Goal: Information Seeking & Learning: Learn about a topic

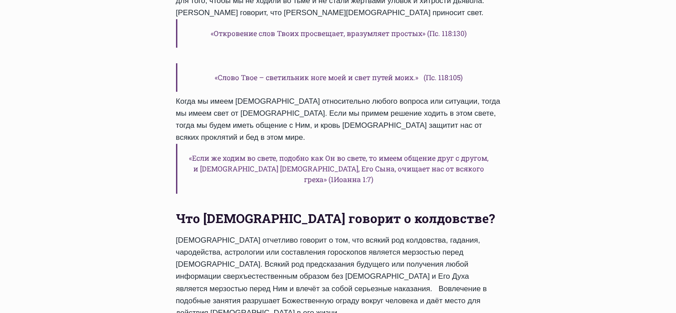
scroll to position [400, 0]
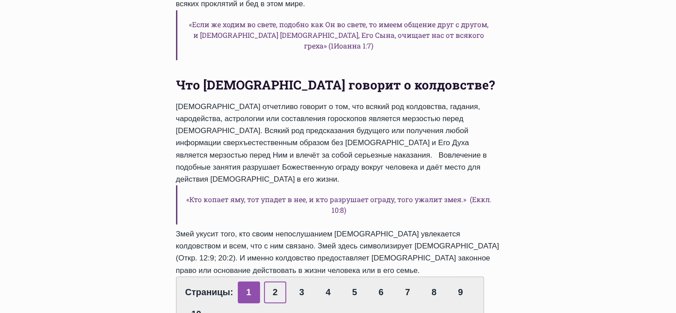
click at [275, 281] on link "2" at bounding box center [275, 292] width 22 height 22
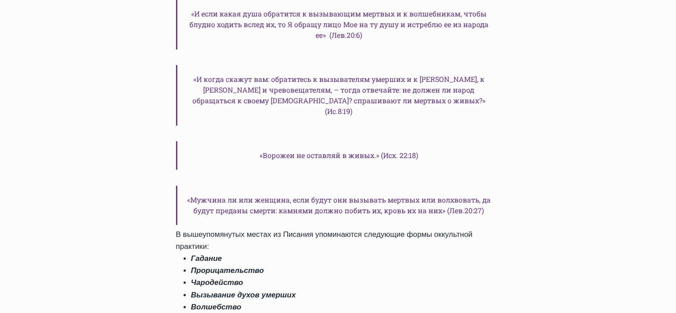
scroll to position [667, 0]
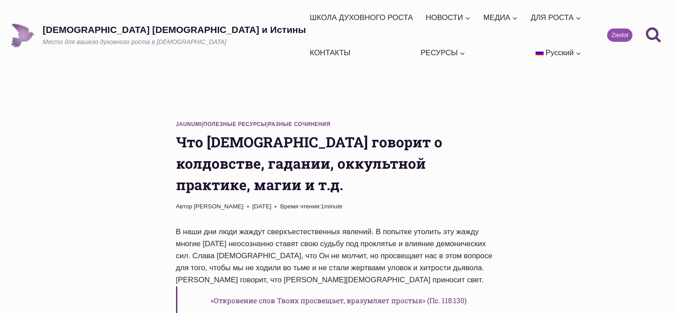
scroll to position [399, 0]
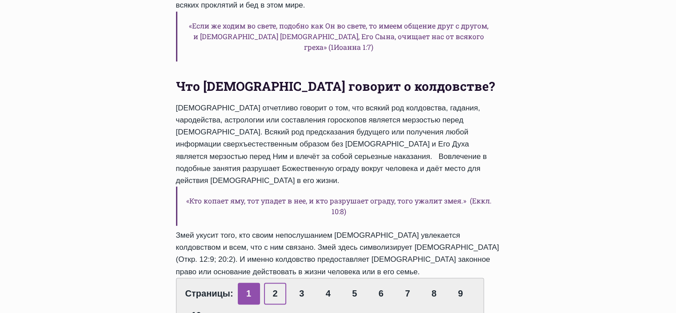
click at [271, 282] on link "2" at bounding box center [275, 293] width 22 height 22
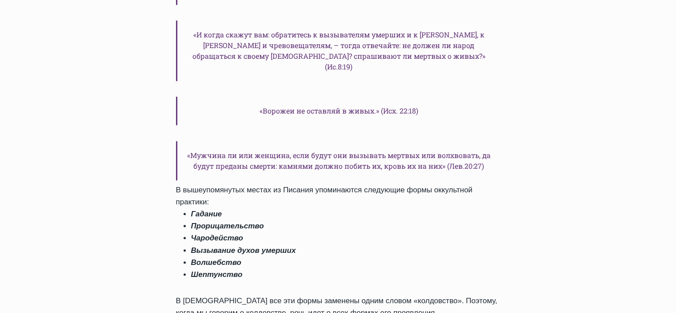
scroll to position [667, 0]
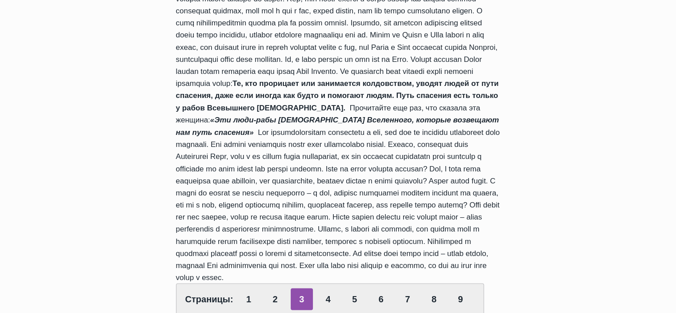
scroll to position [1601, 0]
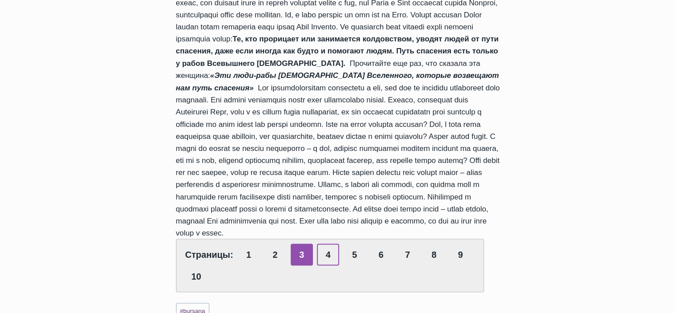
click at [326, 243] on link "4" at bounding box center [328, 254] width 22 height 22
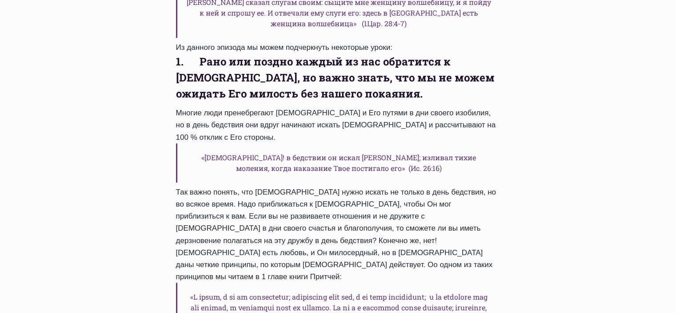
scroll to position [445, 0]
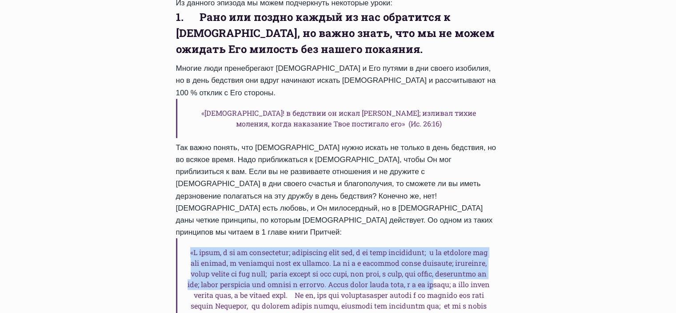
drag, startPoint x: 185, startPoint y: 126, endPoint x: 305, endPoint y: 174, distance: 128.7
click at [305, 238] on h6 at bounding box center [338, 295] width 325 height 114
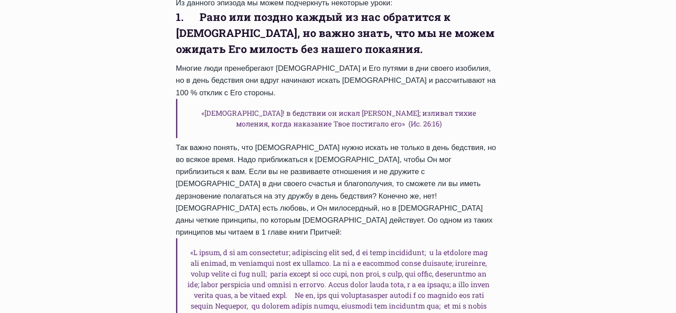
click at [319, 238] on h6 at bounding box center [338, 295] width 325 height 114
drag, startPoint x: 375, startPoint y: 256, endPoint x: 184, endPoint y: 128, distance: 230.1
click at [184, 128] on div "Преимущества избрания узкого пути. На примере жизни двух [DEMOGRAPHIC_DATA] цар…" at bounding box center [338, 135] width 325 height 708
copy div "«L ipsum, d si am consectetur; adipiscing elit sed, d ei temp incididunt; u la …"
